Goal: Find contact information: Find contact information

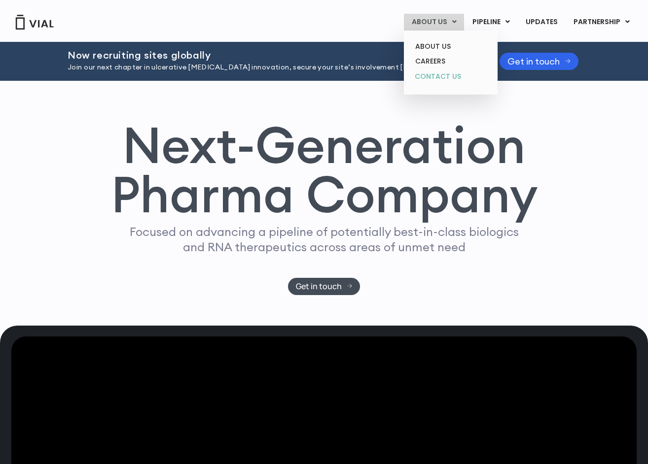
click at [442, 74] on link "CONTACT US" at bounding box center [450, 77] width 86 height 16
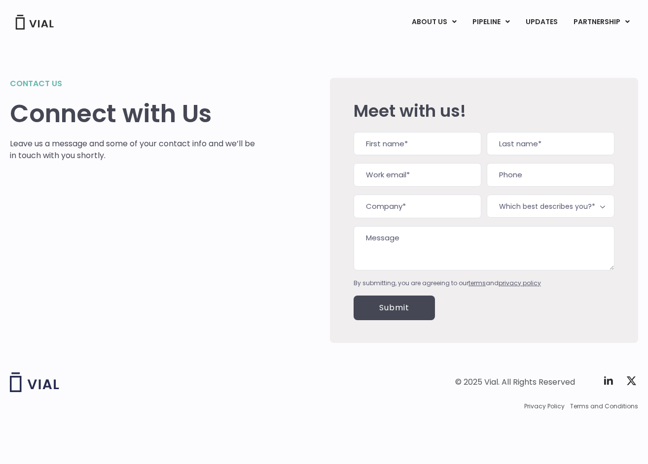
click at [558, 207] on span "Which best describes you?*" at bounding box center [551, 206] width 128 height 23
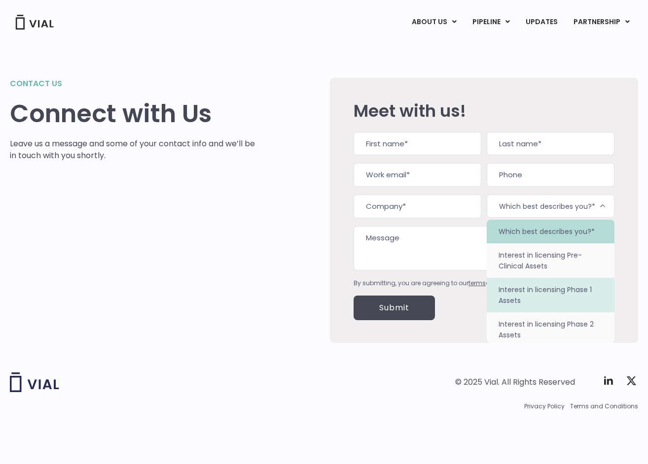
click at [462, 326] on div "Submit" at bounding box center [483, 308] width 261 height 40
